Goal: Transaction & Acquisition: Purchase product/service

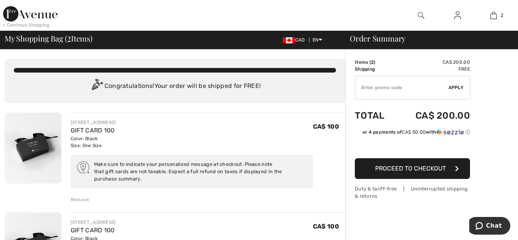
click at [80, 196] on div "Remove" at bounding box center [80, 199] width 19 height 7
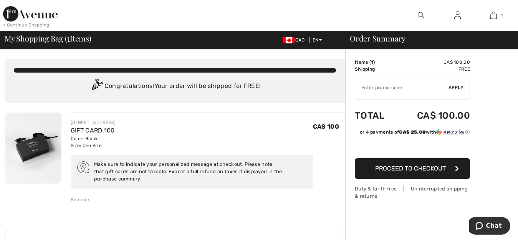
click at [361, 163] on button "Proceed to Checkout" at bounding box center [411, 168] width 115 height 21
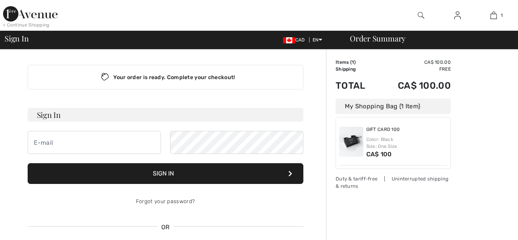
checkbox input "true"
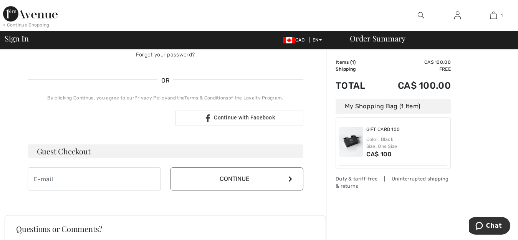
scroll to position [153, 0]
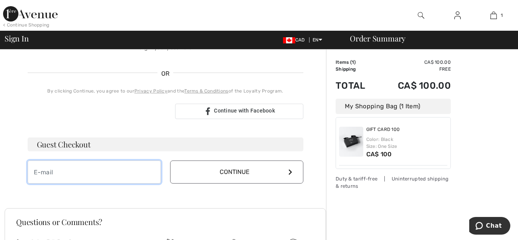
click at [156, 170] on input "email" at bounding box center [94, 171] width 133 height 23
type input "amirarchi@hotmail.com"
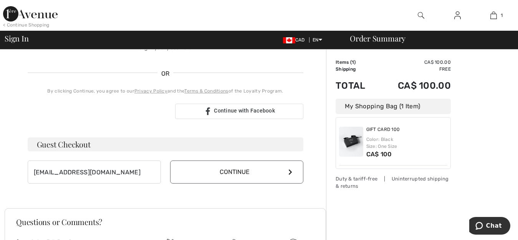
click at [198, 173] on button "Continue" at bounding box center [236, 171] width 133 height 23
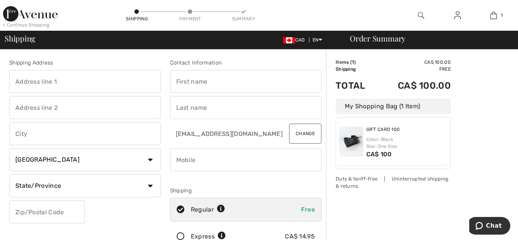
click at [153, 89] on input "text" at bounding box center [85, 81] width 152 height 23
type input "11445 laforest"
type input "montreal"
click at [127, 182] on select "State/Province Alberta British Columbia Manitoba New Brunswick Newfoundland and…" at bounding box center [85, 185] width 152 height 23
select select "QC"
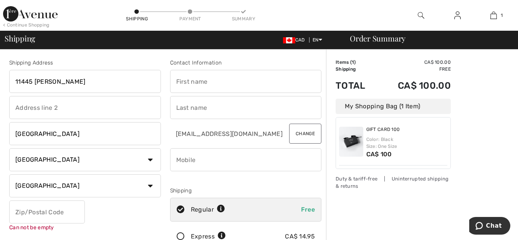
click at [9, 174] on select "State/Province Alberta British Columbia Manitoba New Brunswick Newfoundland and…" at bounding box center [85, 185] width 152 height 23
click at [79, 206] on input "text" at bounding box center [47, 211] width 76 height 23
type input "H3M2W5"
click at [192, 82] on input "text" at bounding box center [246, 81] width 152 height 23
type input "alberto"
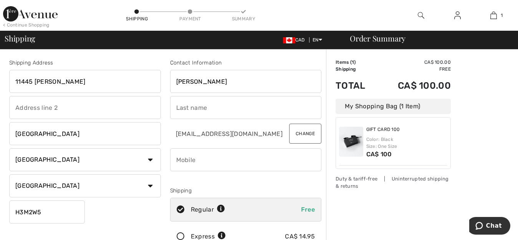
click at [189, 106] on input "text" at bounding box center [246, 107] width 152 height 23
type input "mirarchi"
click at [188, 170] on input "phone" at bounding box center [246, 159] width 152 height 23
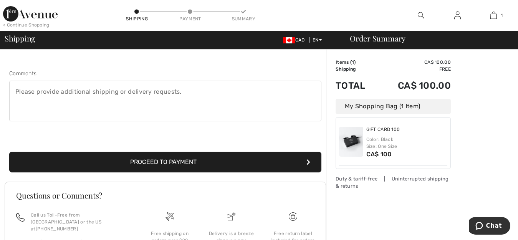
scroll to position [192, 0]
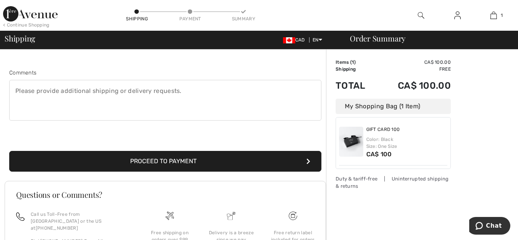
type input "5145757033"
click at [188, 166] on button "Proceed to Payment" at bounding box center [165, 161] width 312 height 21
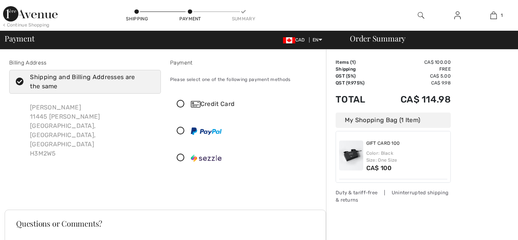
checkbox input "true"
click at [180, 105] on icon at bounding box center [180, 104] width 20 height 8
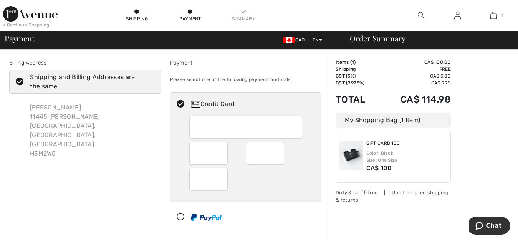
click at [213, 168] on div at bounding box center [208, 179] width 38 height 23
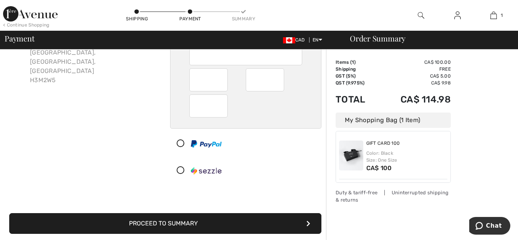
scroll to position [77, 0]
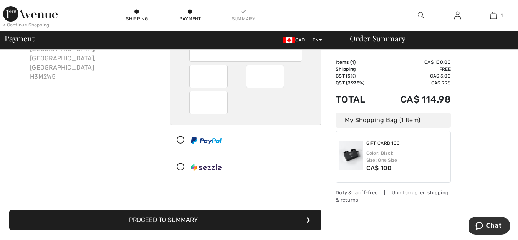
click at [211, 211] on button "Proceed to Summary" at bounding box center [165, 219] width 312 height 21
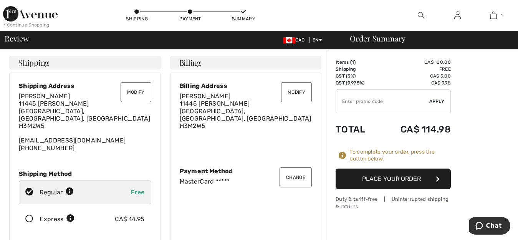
click at [359, 175] on button "Place Your Order" at bounding box center [392, 178] width 115 height 21
